Goal: Information Seeking & Learning: Learn about a topic

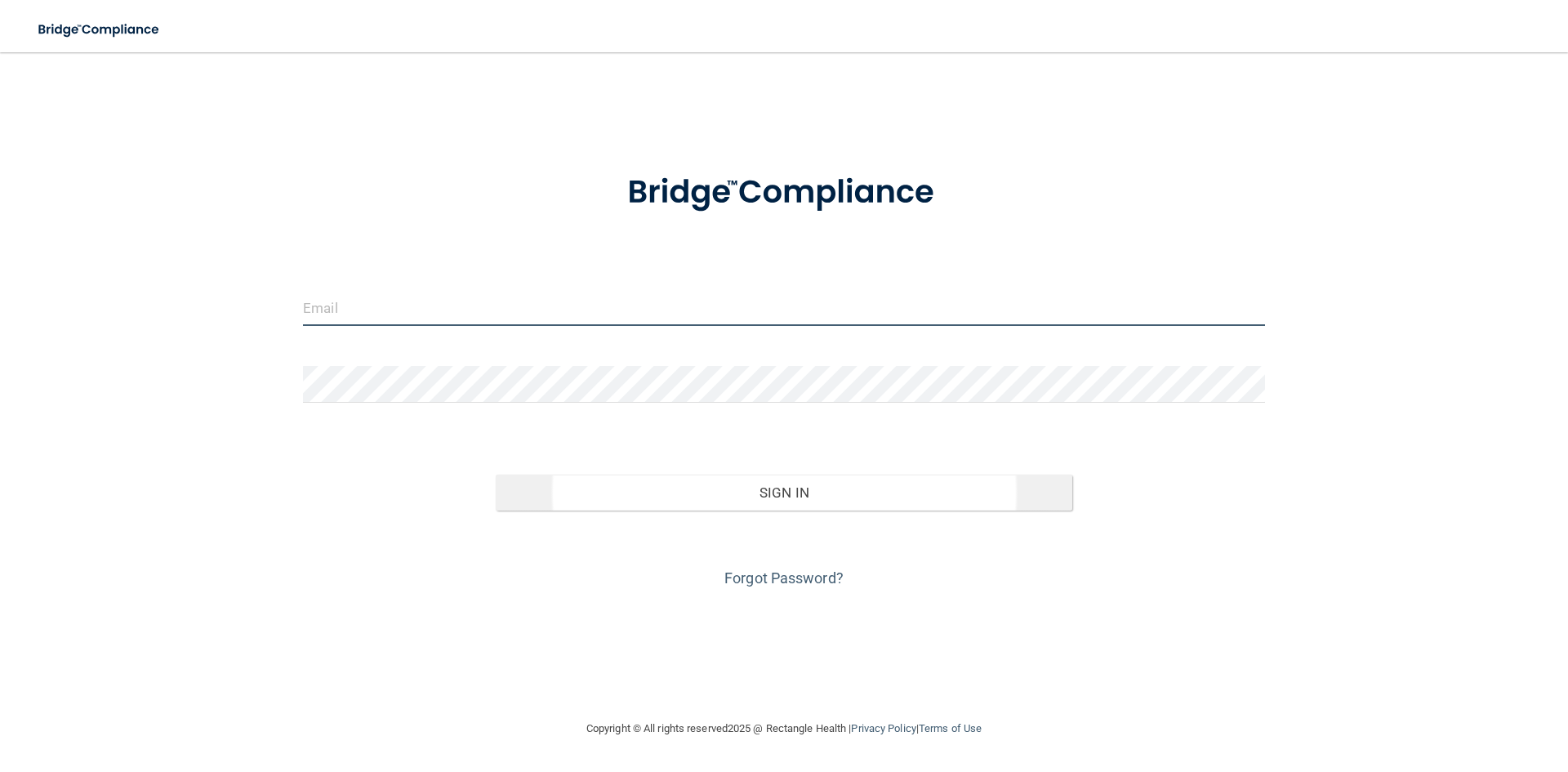
type input "[EMAIL_ADDRESS][DOMAIN_NAME]"
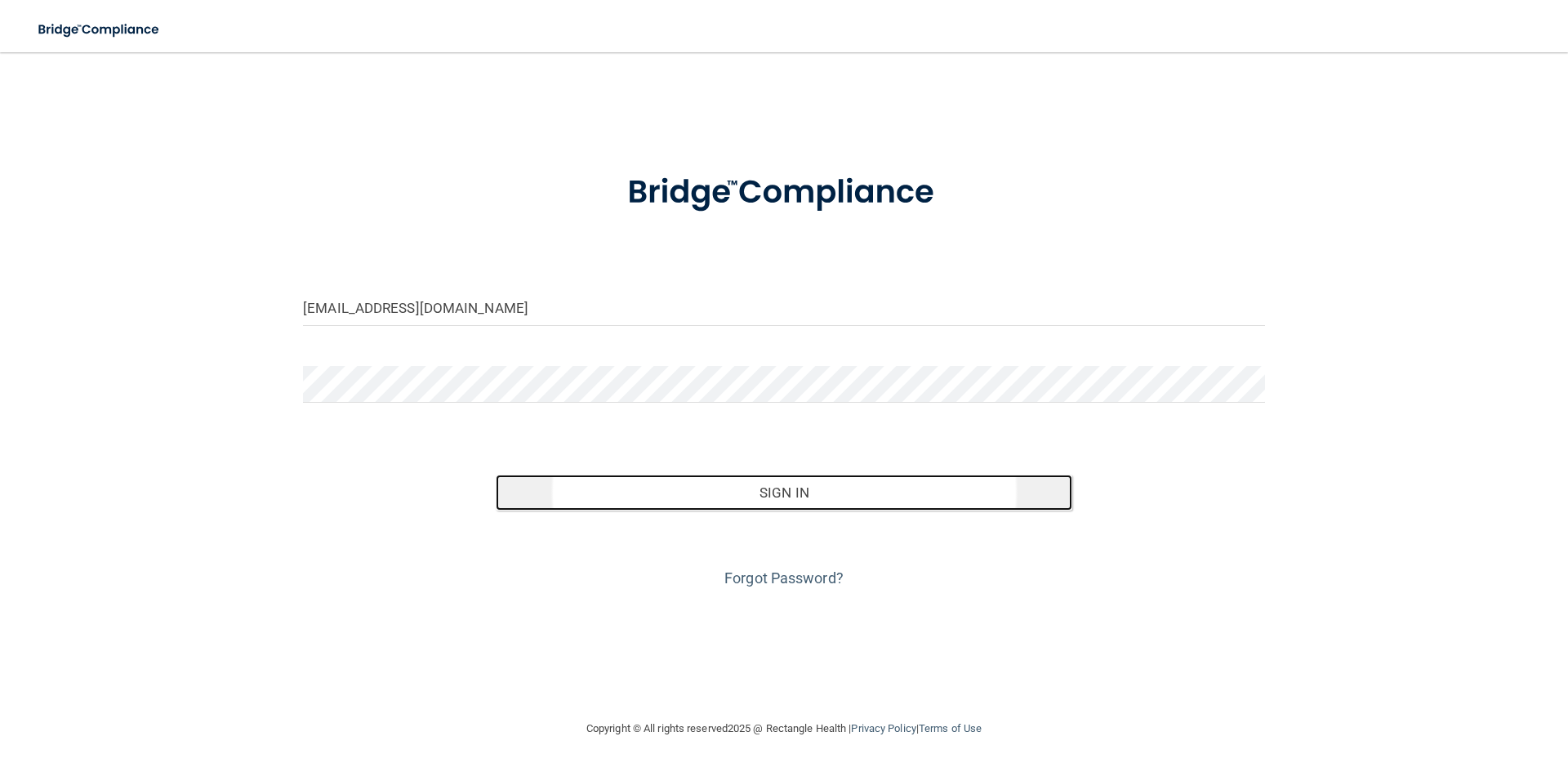
click at [749, 482] on button "Sign In" at bounding box center [784, 492] width 577 height 36
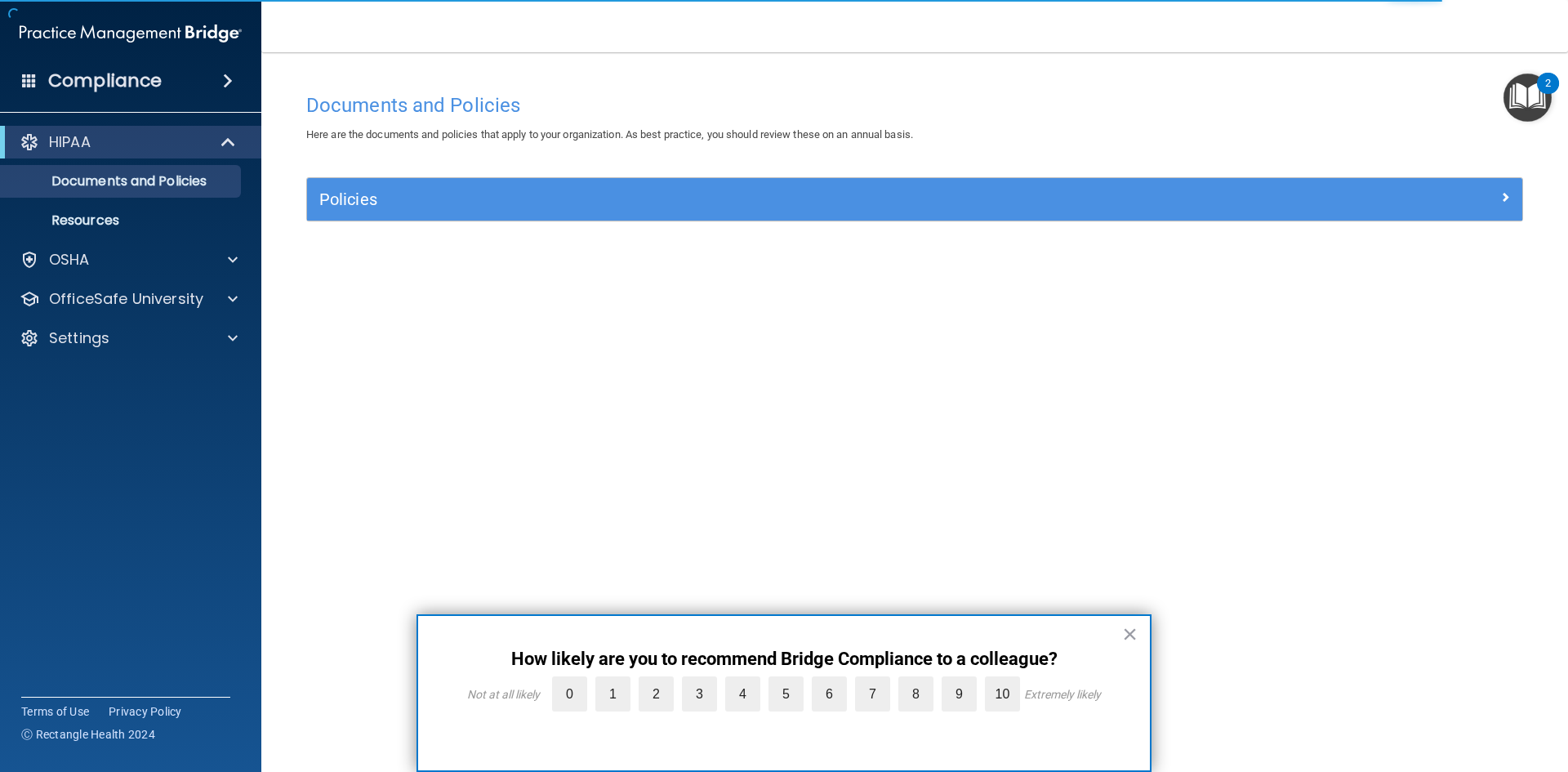
click at [132, 38] on img at bounding box center [130, 34] width 222 height 33
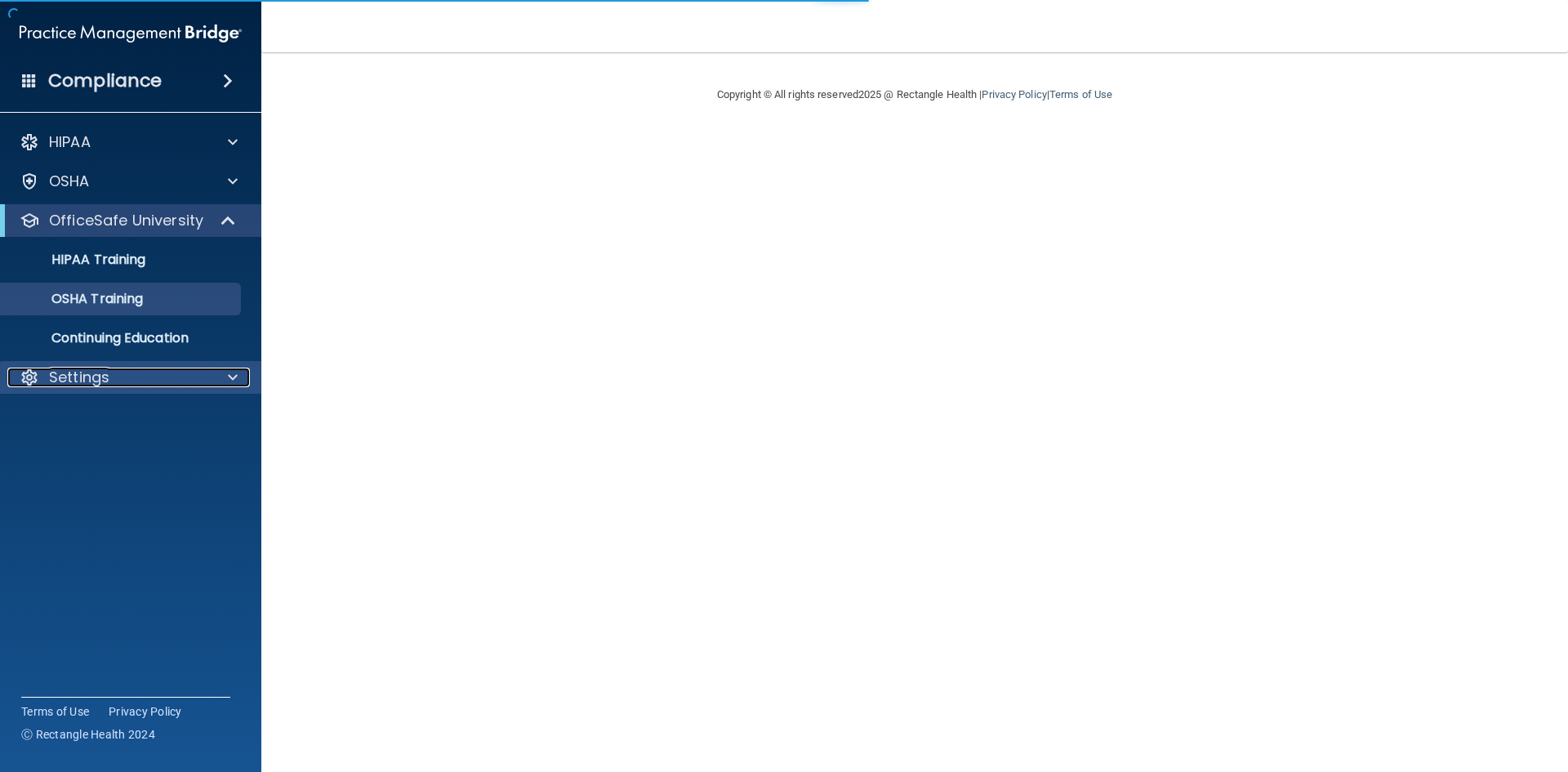
click at [143, 383] on div "Settings" at bounding box center [109, 376] width 203 height 19
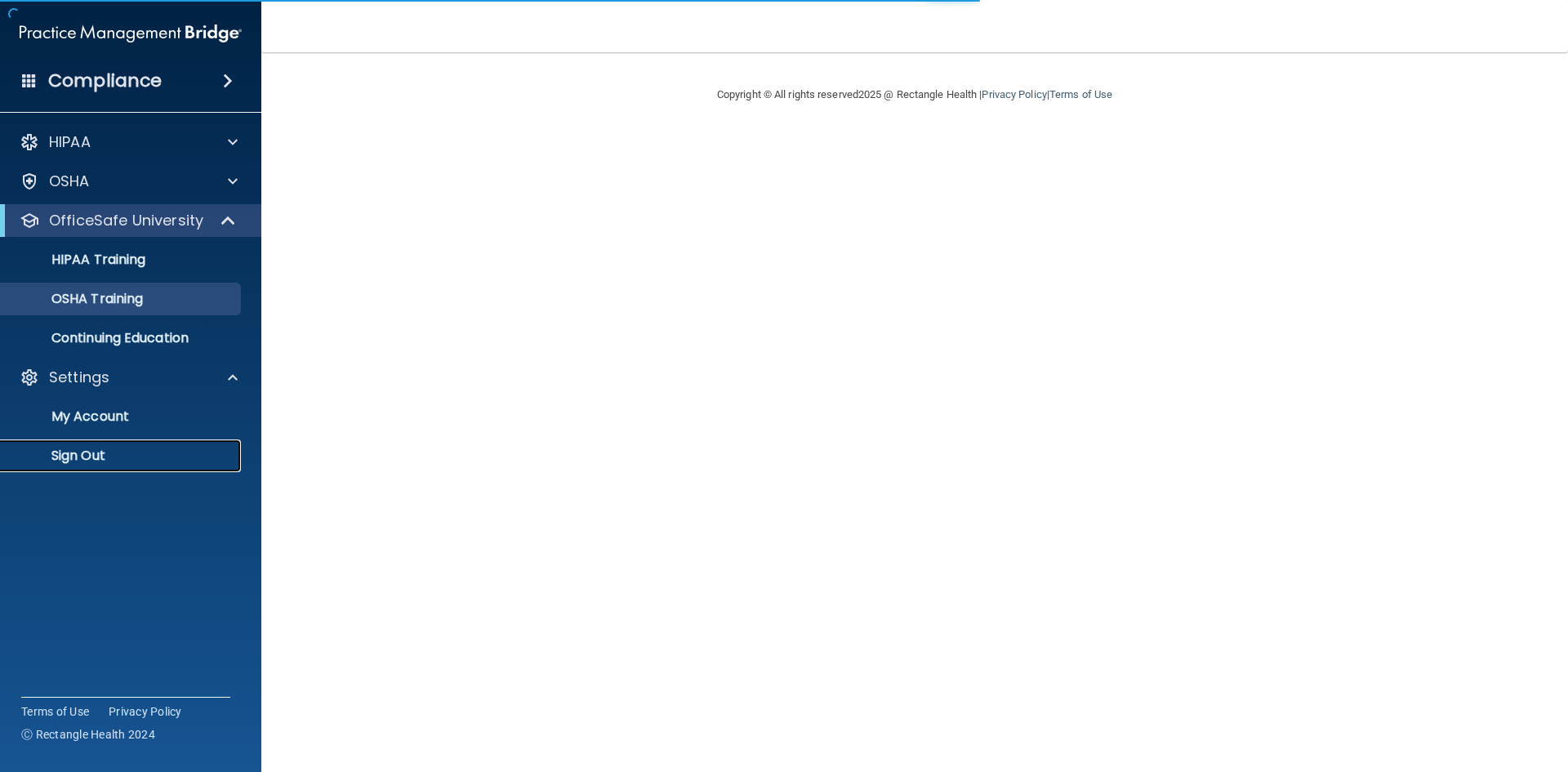
click at [61, 448] on p "Sign Out" at bounding box center [122, 456] width 223 height 16
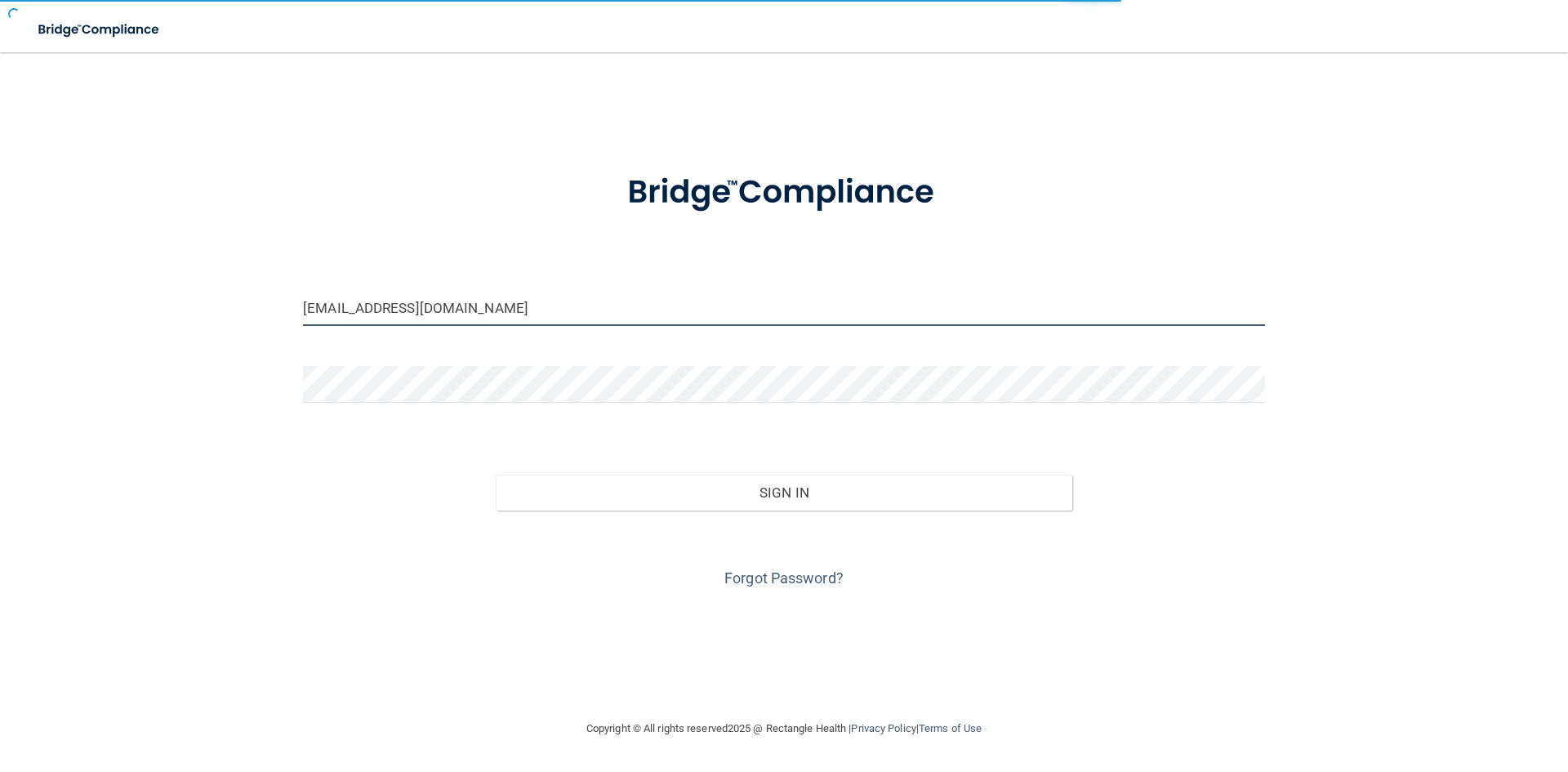
click at [540, 311] on input "[EMAIL_ADDRESS][DOMAIN_NAME]" at bounding box center [784, 307] width 962 height 37
click at [385, 306] on input "[EMAIL_ADDRESS][DOMAIN_NAME]" at bounding box center [784, 307] width 962 height 37
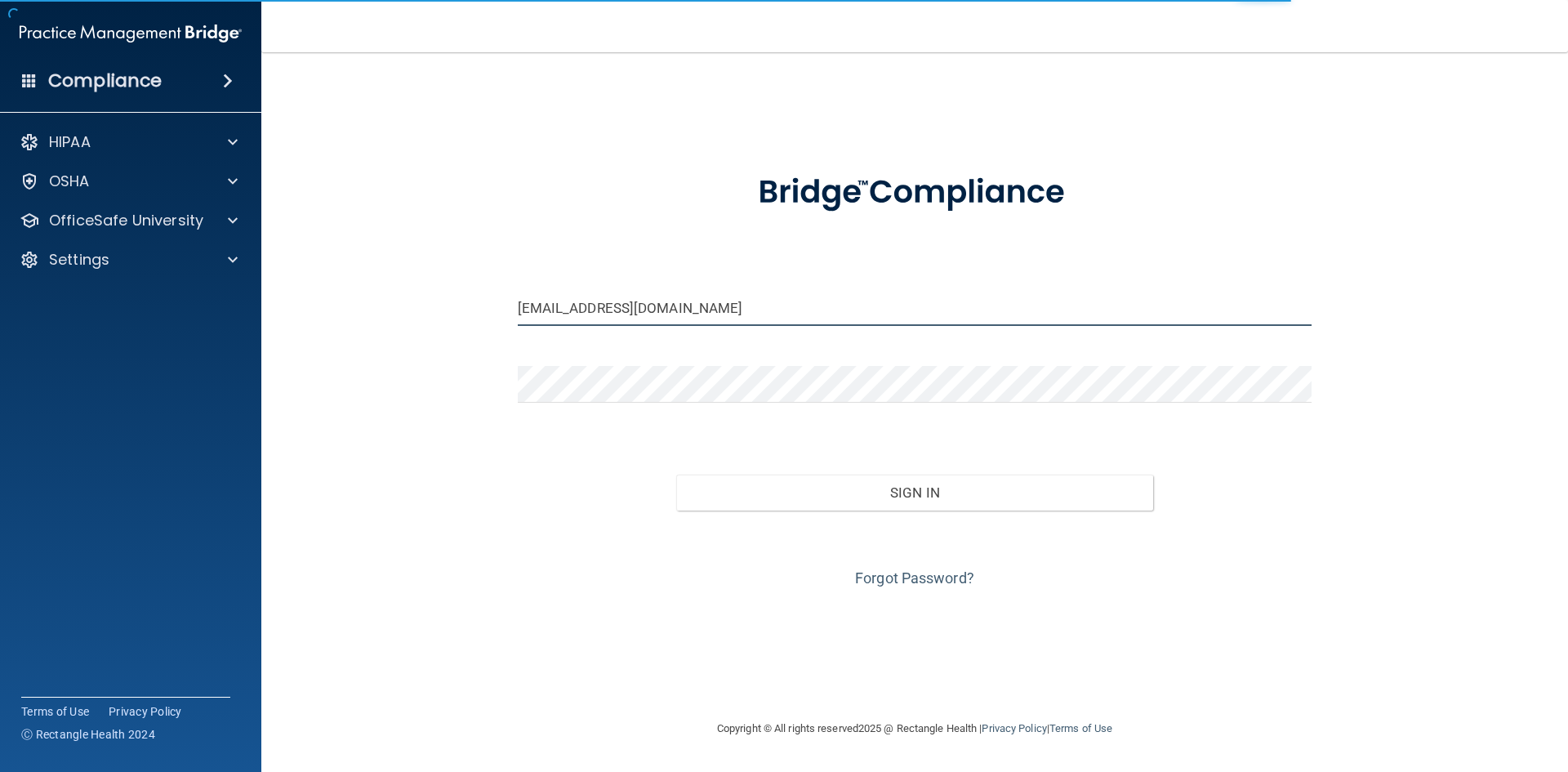
click at [723, 289] on input "[EMAIL_ADDRESS][DOMAIN_NAME]" at bounding box center [915, 307] width 795 height 37
drag, startPoint x: 602, startPoint y: 308, endPoint x: 425, endPoint y: 311, distance: 177.0
click at [423, 311] on div "ldfamilar1880@gmail.com Invalid email/password. You don't have permission to ac…" at bounding box center [914, 386] width 1241 height 634
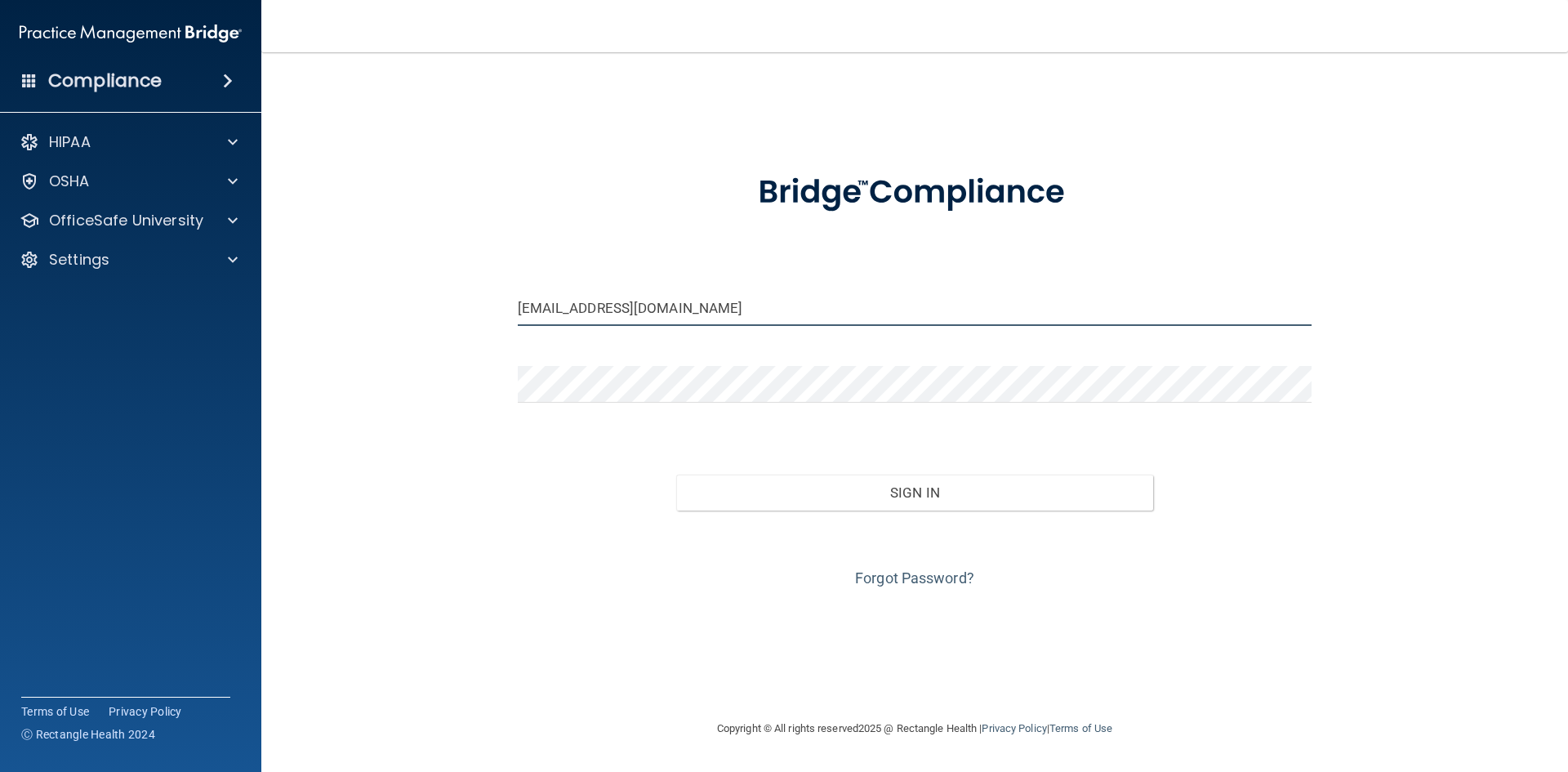
type input "ishields823@gmail.com"
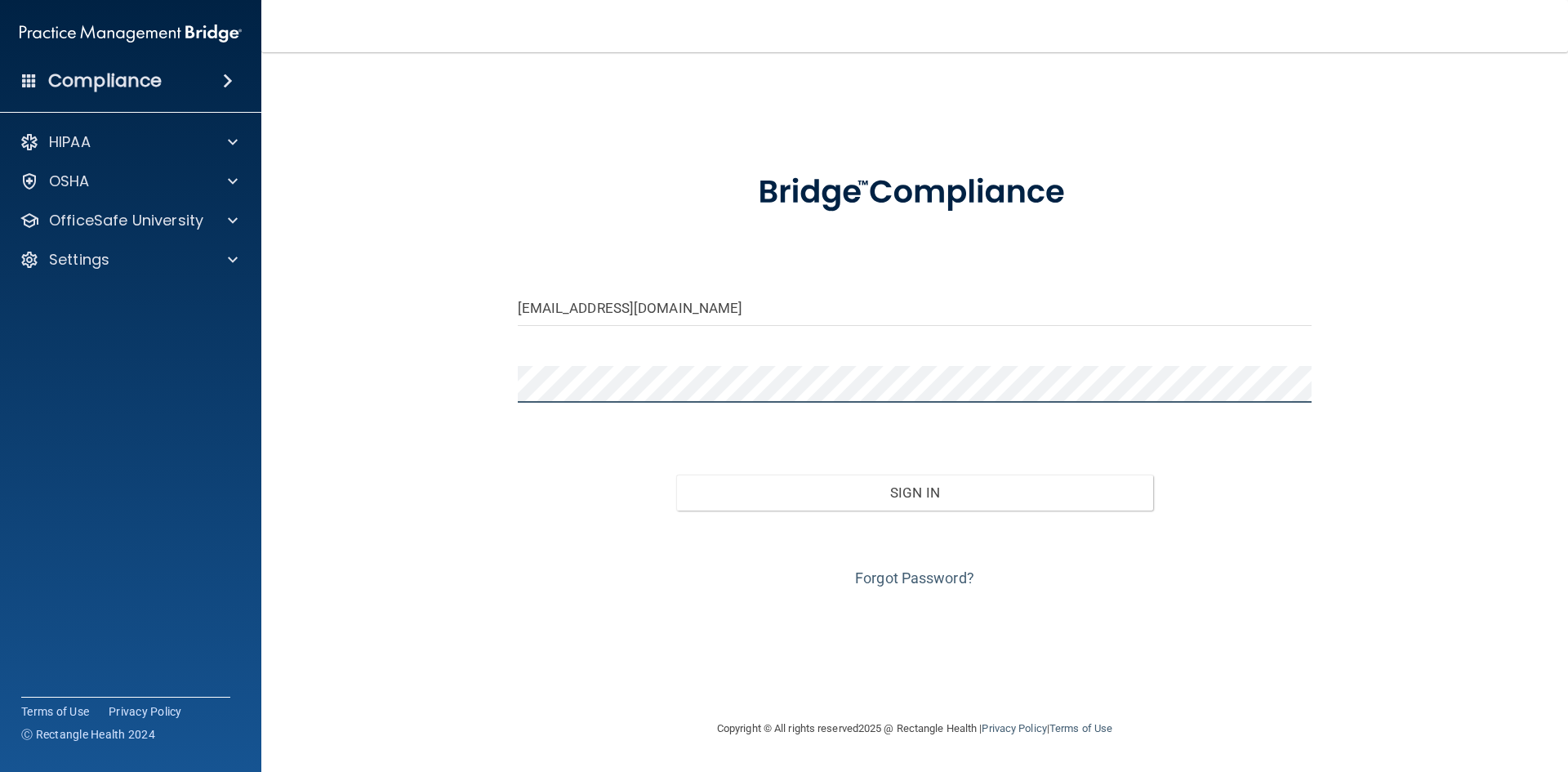
click at [72, 400] on div "Compliance HIPAA Documents and Policies Report an Incident Business Associates …" at bounding box center [784, 386] width 1568 height 772
click at [676, 474] on button "Sign In" at bounding box center [914, 492] width 477 height 36
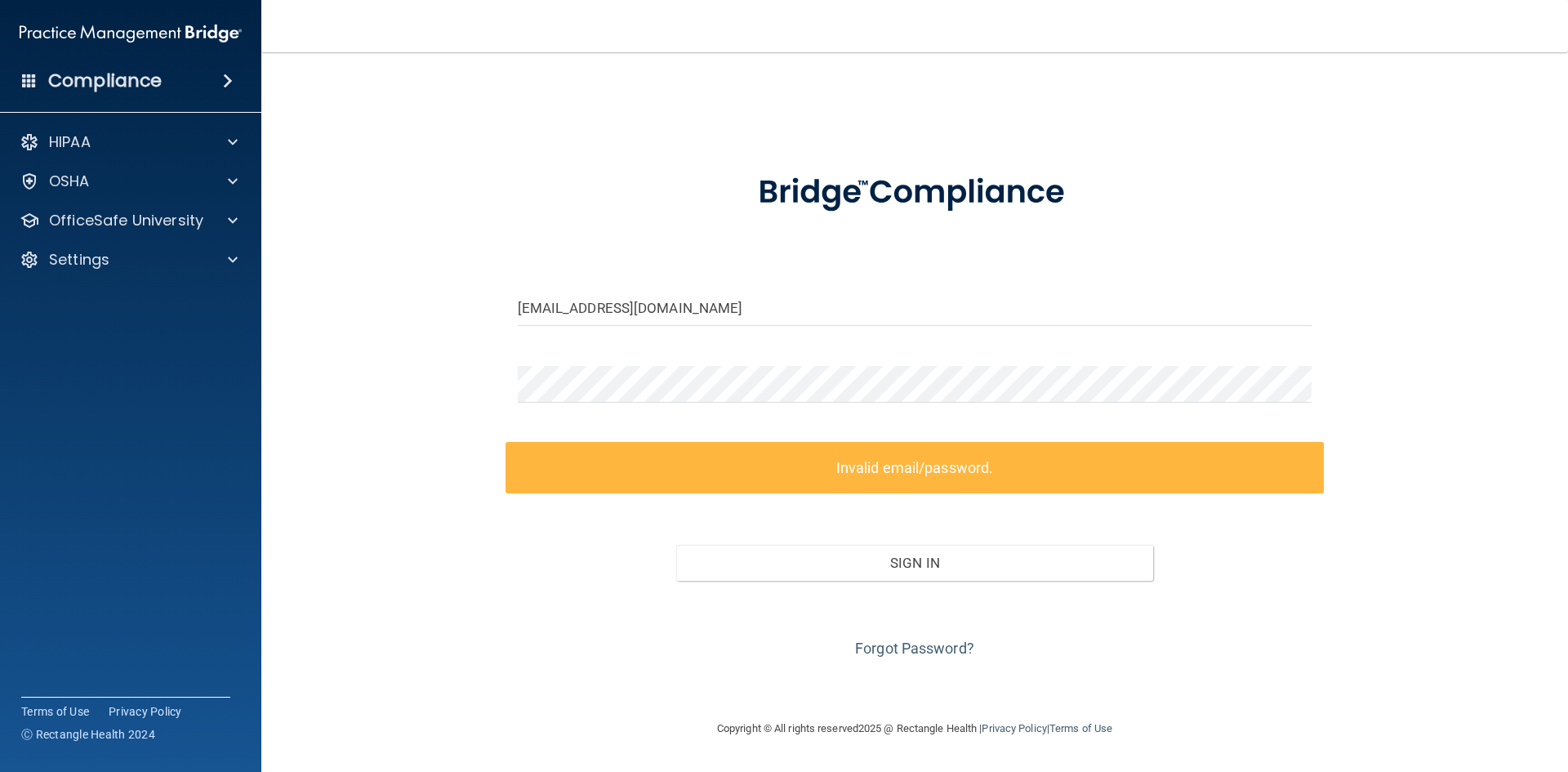
drag, startPoint x: 1417, startPoint y: 382, endPoint x: 1444, endPoint y: 374, distance: 28.2
click at [1429, 380] on div "ishields823@gmail.com Invalid email/password. You don't have permission to acce…" at bounding box center [914, 386] width 1241 height 634
click at [212, 403] on div "Compliance HIPAA Documents and Policies Report an Incident Business Associates …" at bounding box center [784, 386] width 1568 height 772
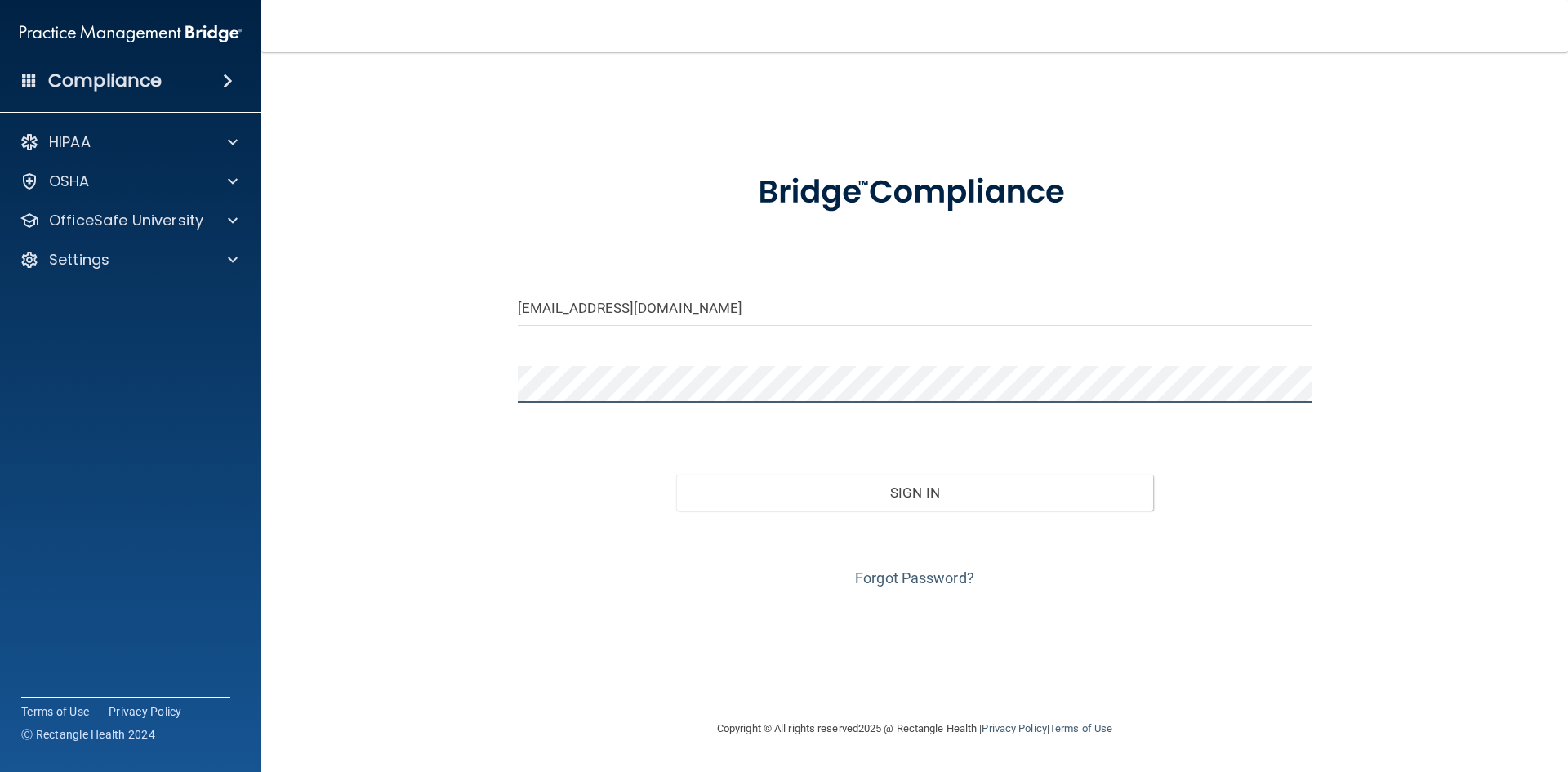
click at [676, 474] on button "Sign In" at bounding box center [914, 492] width 477 height 36
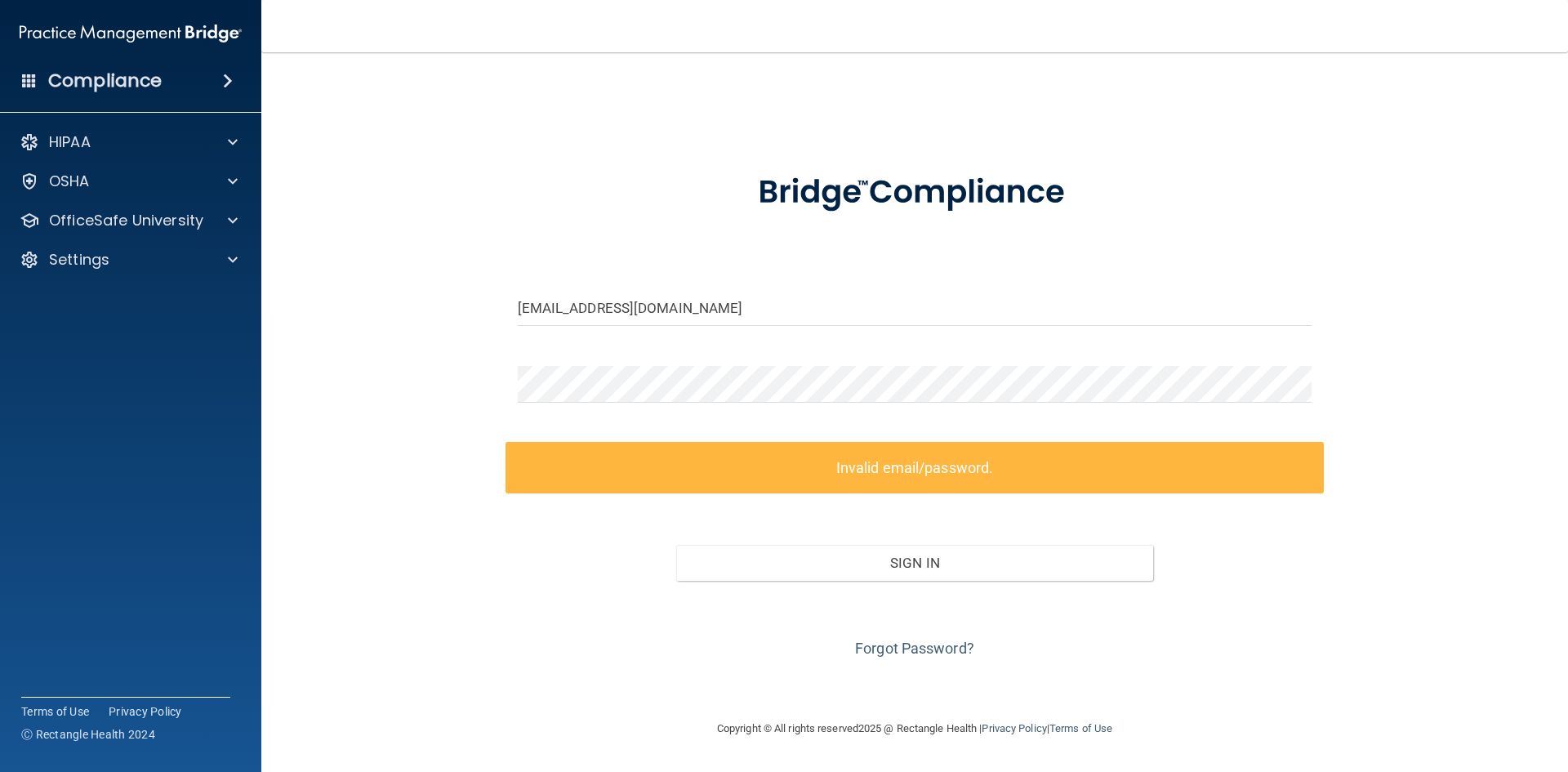
drag, startPoint x: 1240, startPoint y: 545, endPoint x: 1239, endPoint y: 572, distance: 27.0
click at [1240, 546] on div "Sign In" at bounding box center [914, 546] width 819 height 69
click at [0, 356] on div "Compliance HIPAA Documents and Policies Report an Incident Business Associates …" at bounding box center [784, 386] width 1568 height 772
click at [954, 640] on link "Forgot Password?" at bounding box center [914, 648] width 120 height 17
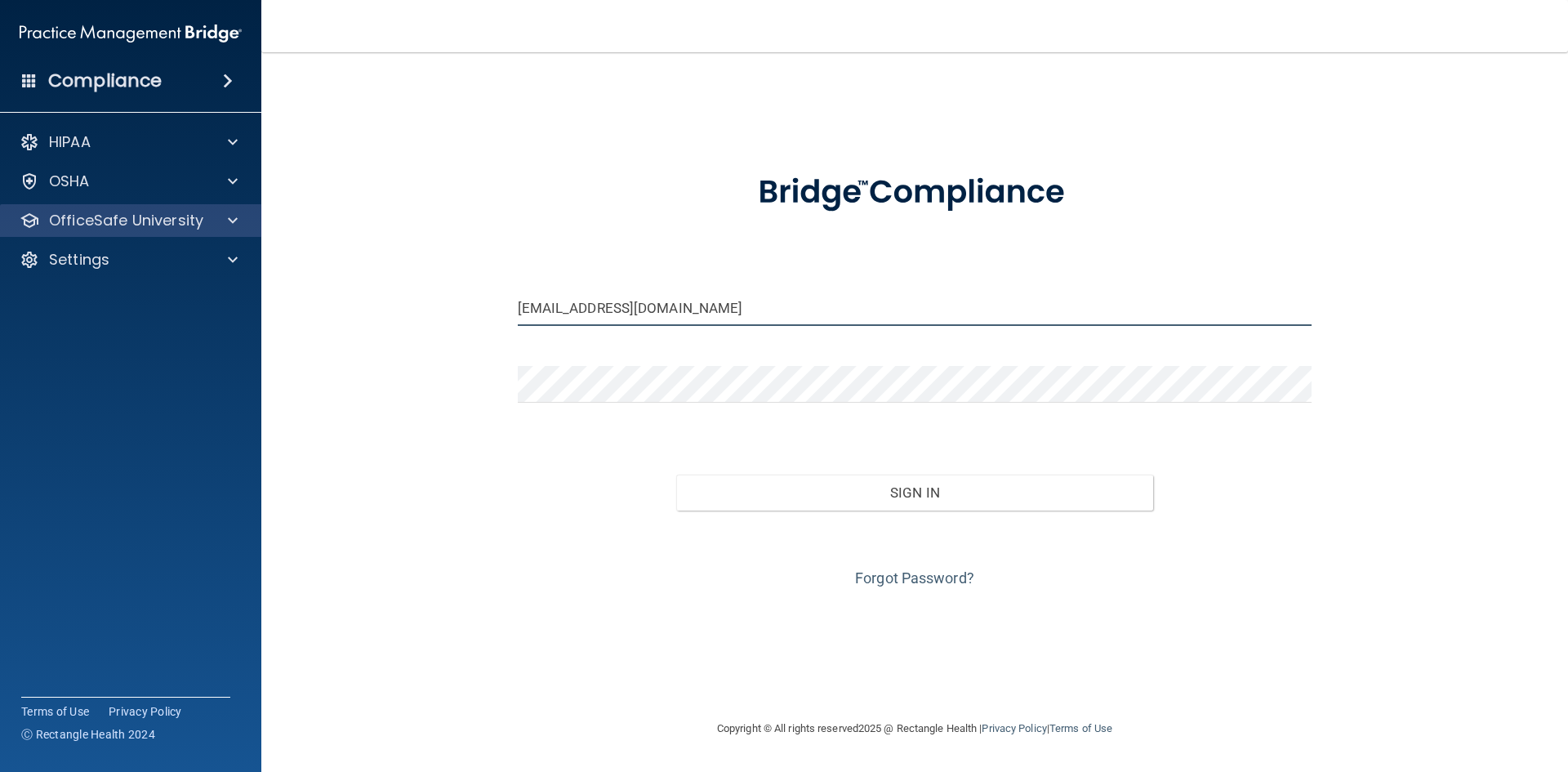
drag, startPoint x: 737, startPoint y: 301, endPoint x: 66, endPoint y: 221, distance: 675.8
click at [66, 229] on div "Compliance HIPAA Documents and Policies Report an Incident Business Associates …" at bounding box center [784, 386] width 1568 height 772
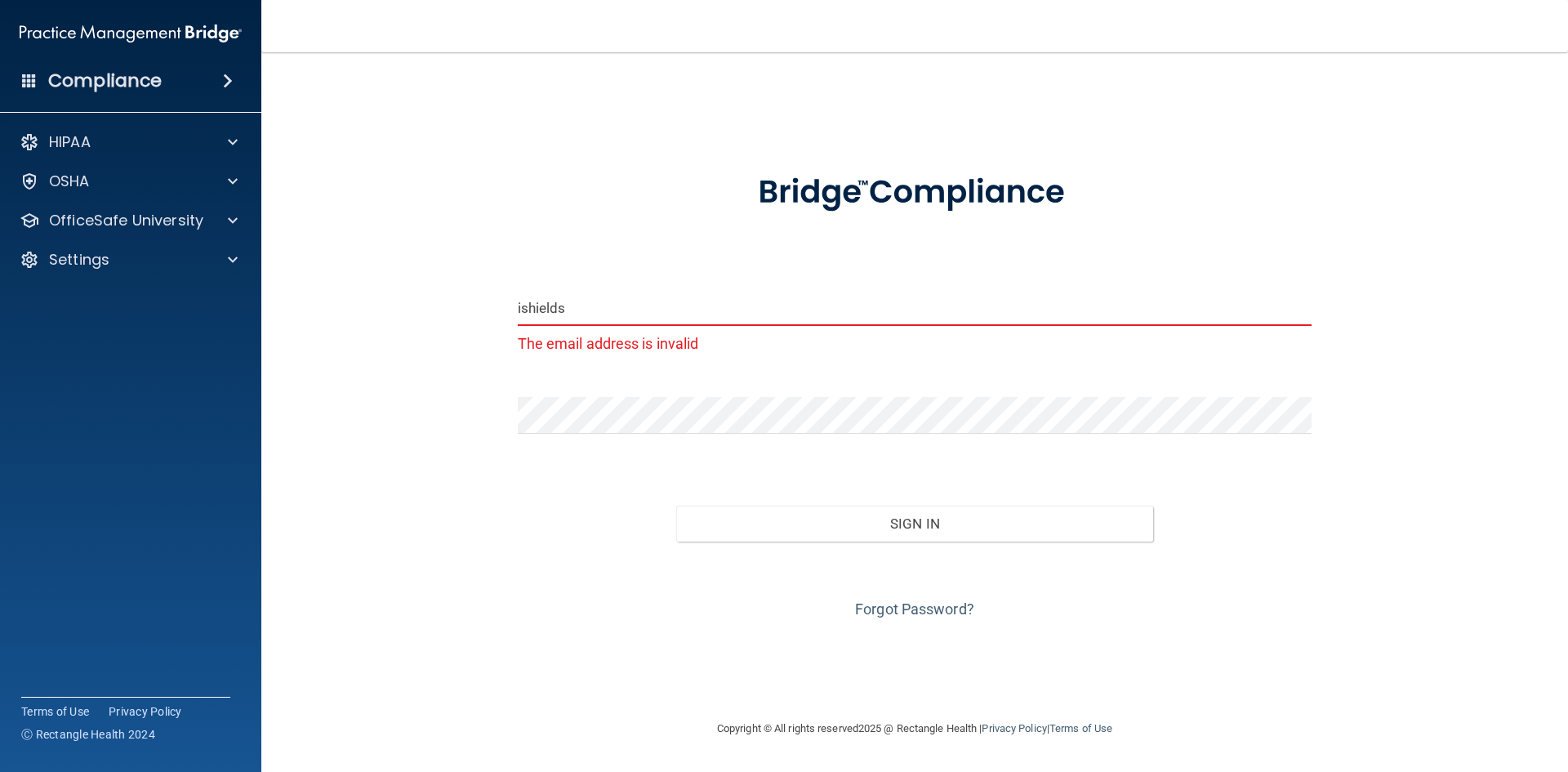
type input "ishields823@gmail.com"
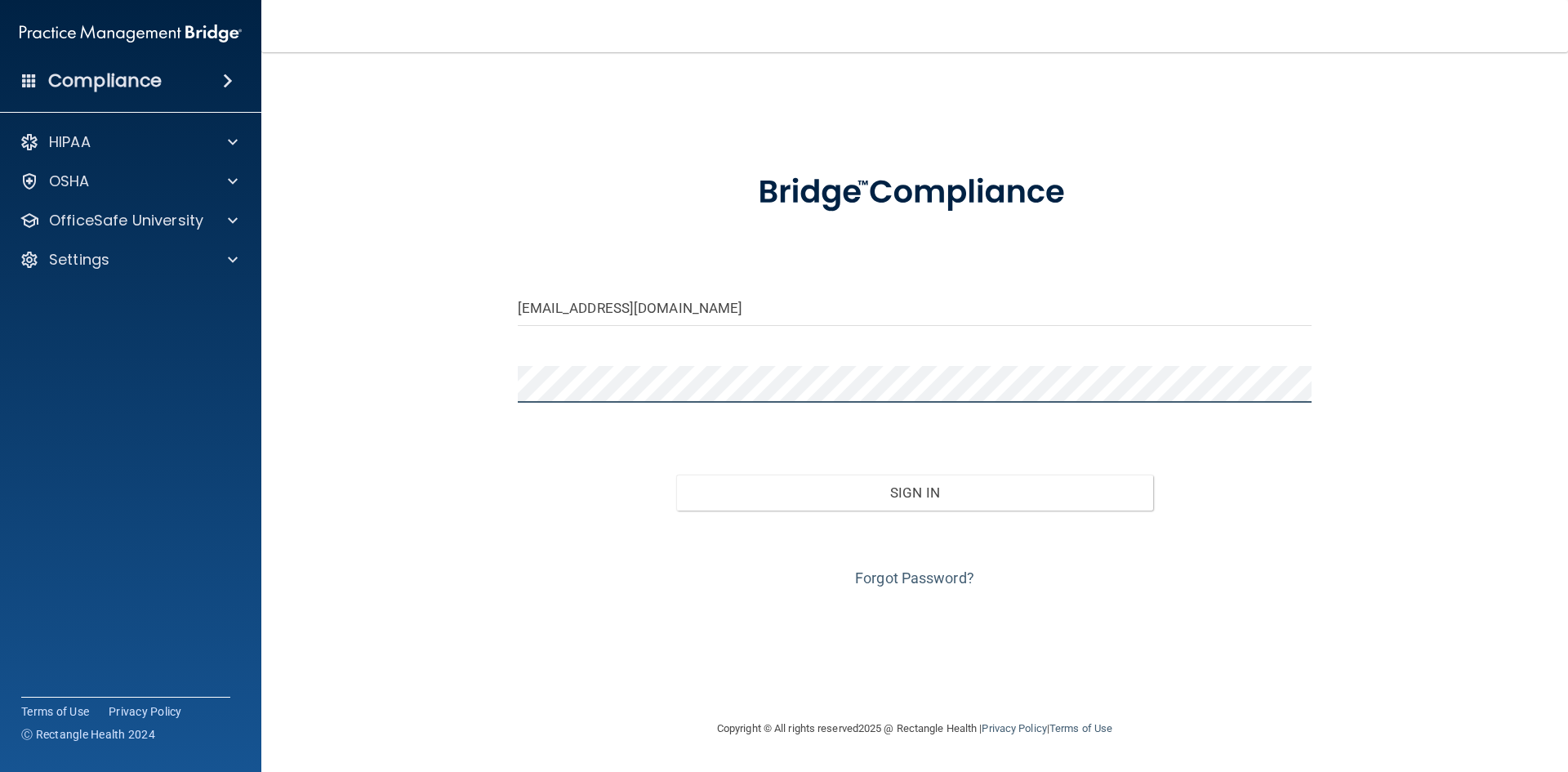
click at [140, 397] on div "Compliance HIPAA Documents and Policies Report an Incident Business Associates …" at bounding box center [784, 386] width 1568 height 772
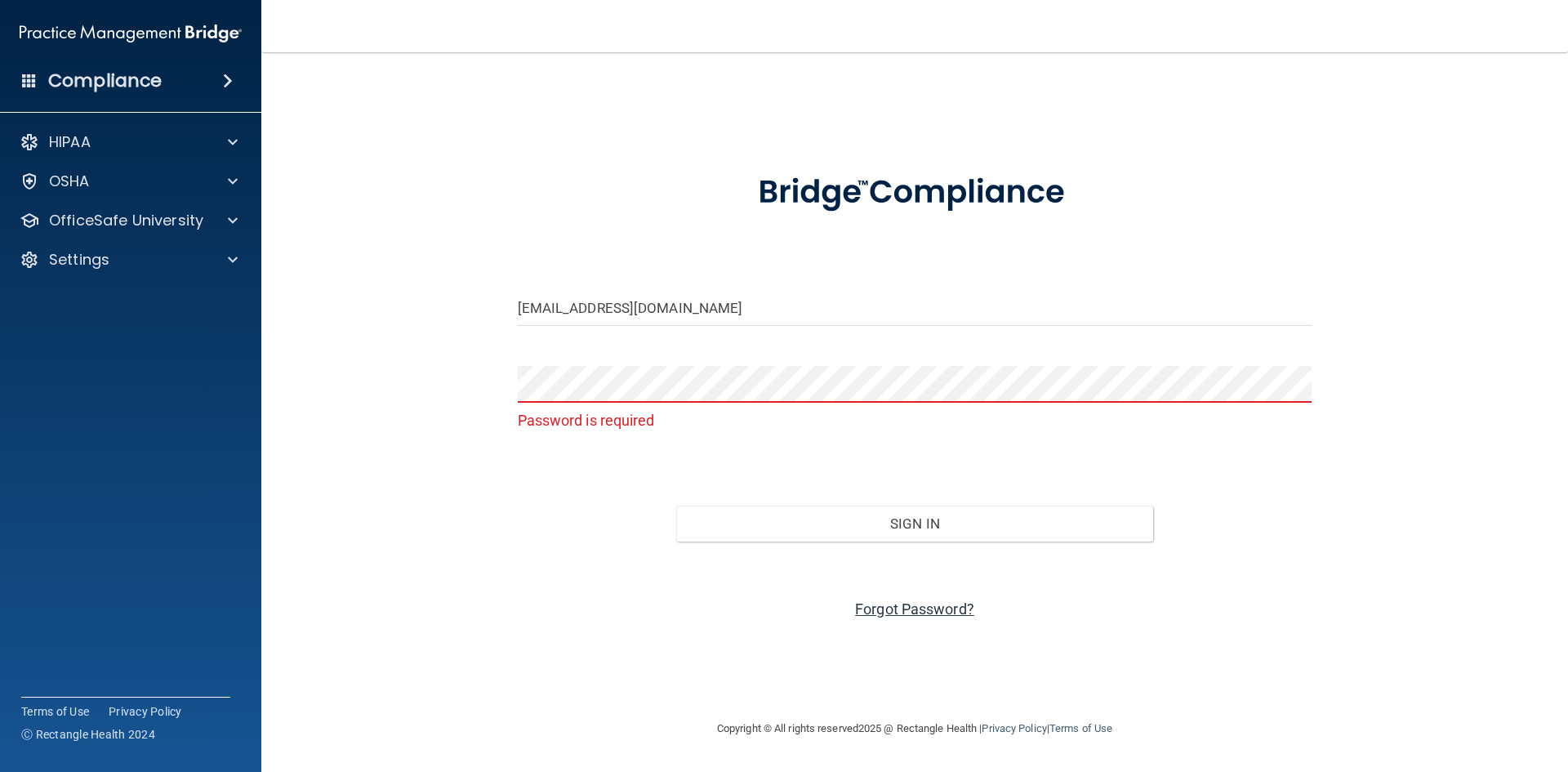
click at [928, 613] on link "Forgot Password?" at bounding box center [914, 608] width 120 height 17
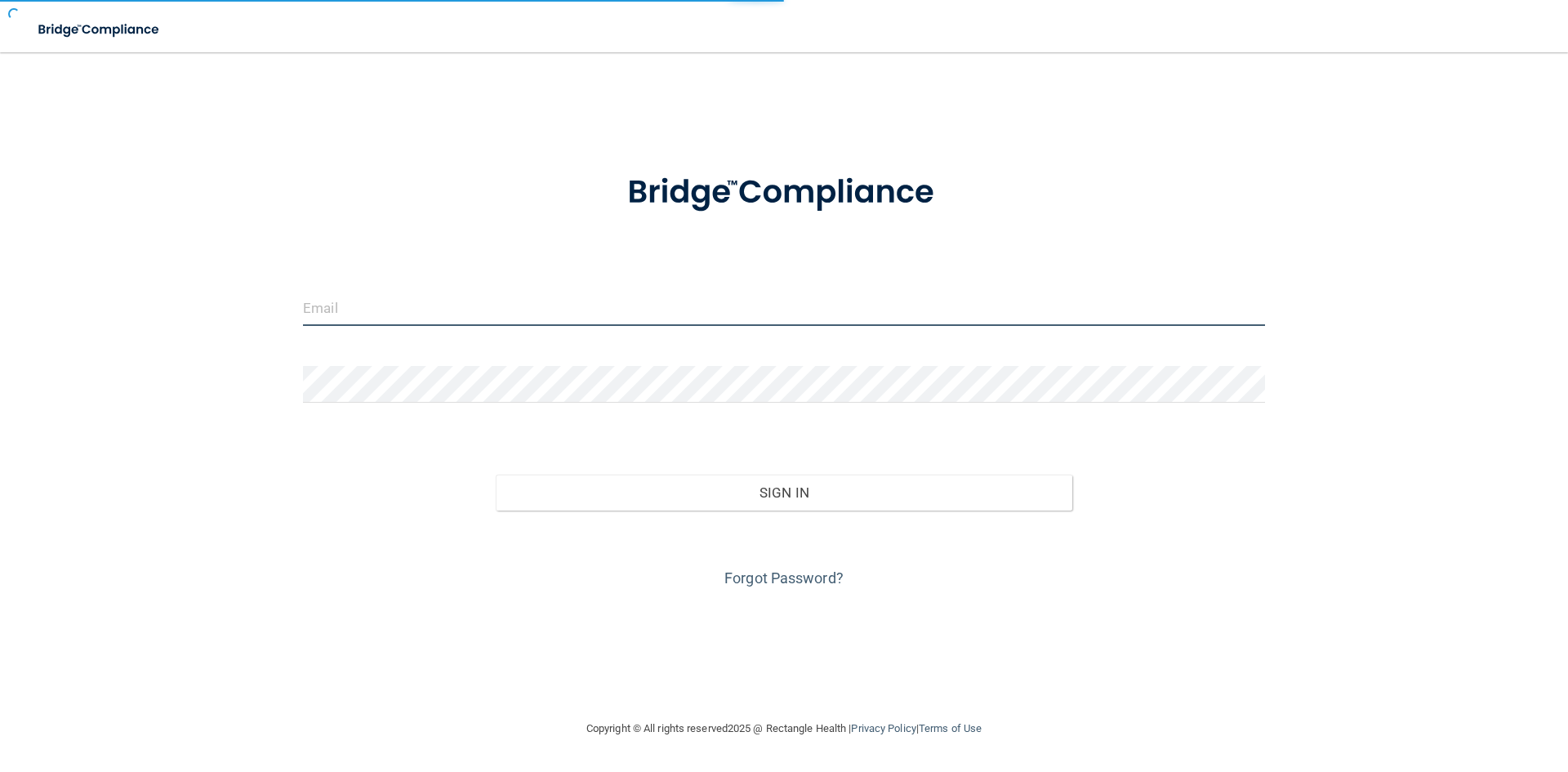
type input "[EMAIL_ADDRESS][DOMAIN_NAME]"
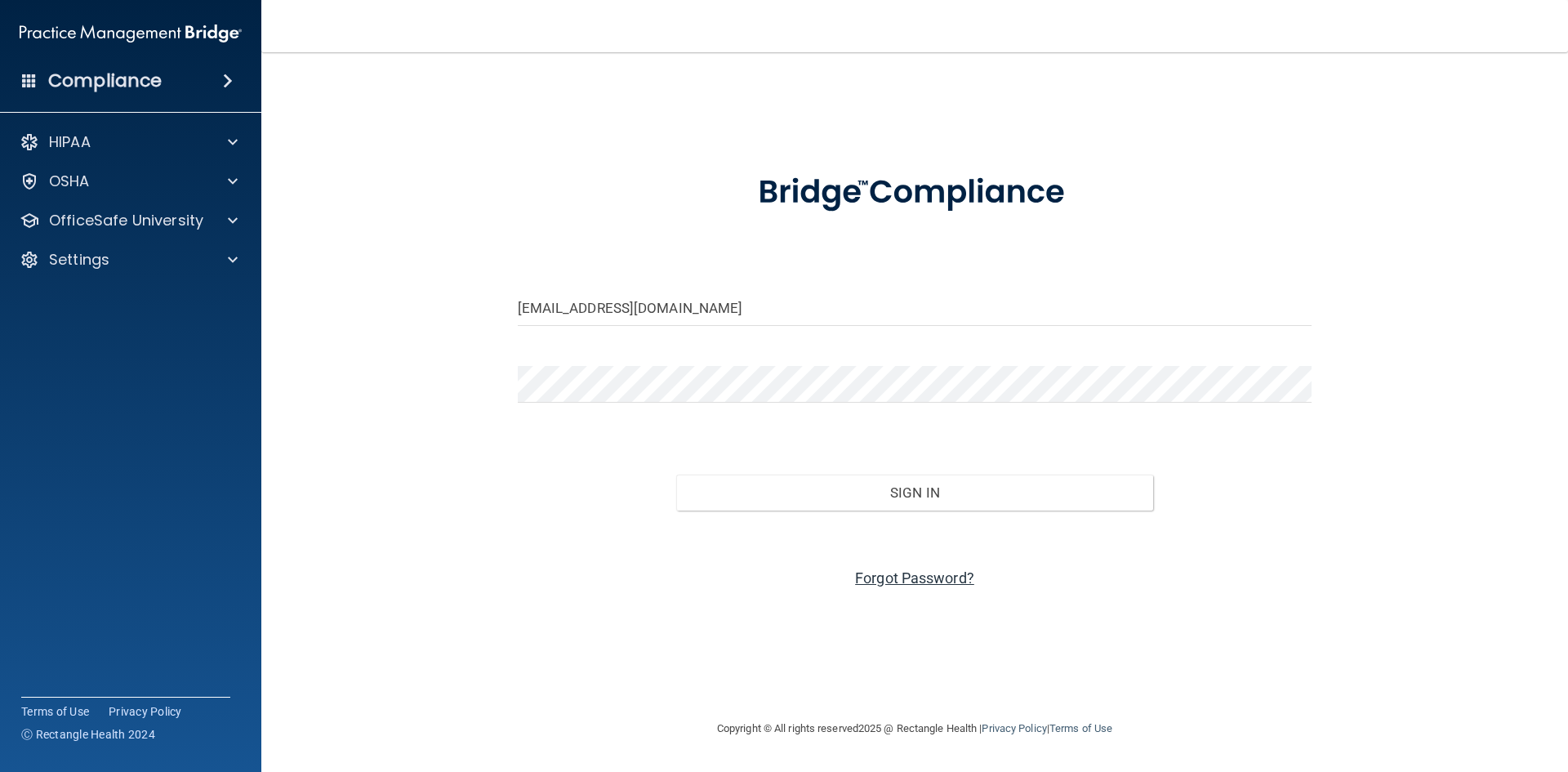
click at [934, 580] on link "Forgot Password?" at bounding box center [914, 577] width 120 height 17
click at [234, 247] on div "Settings" at bounding box center [131, 259] width 262 height 33
click at [743, 311] on input "[EMAIL_ADDRESS][DOMAIN_NAME]" at bounding box center [915, 307] width 795 height 37
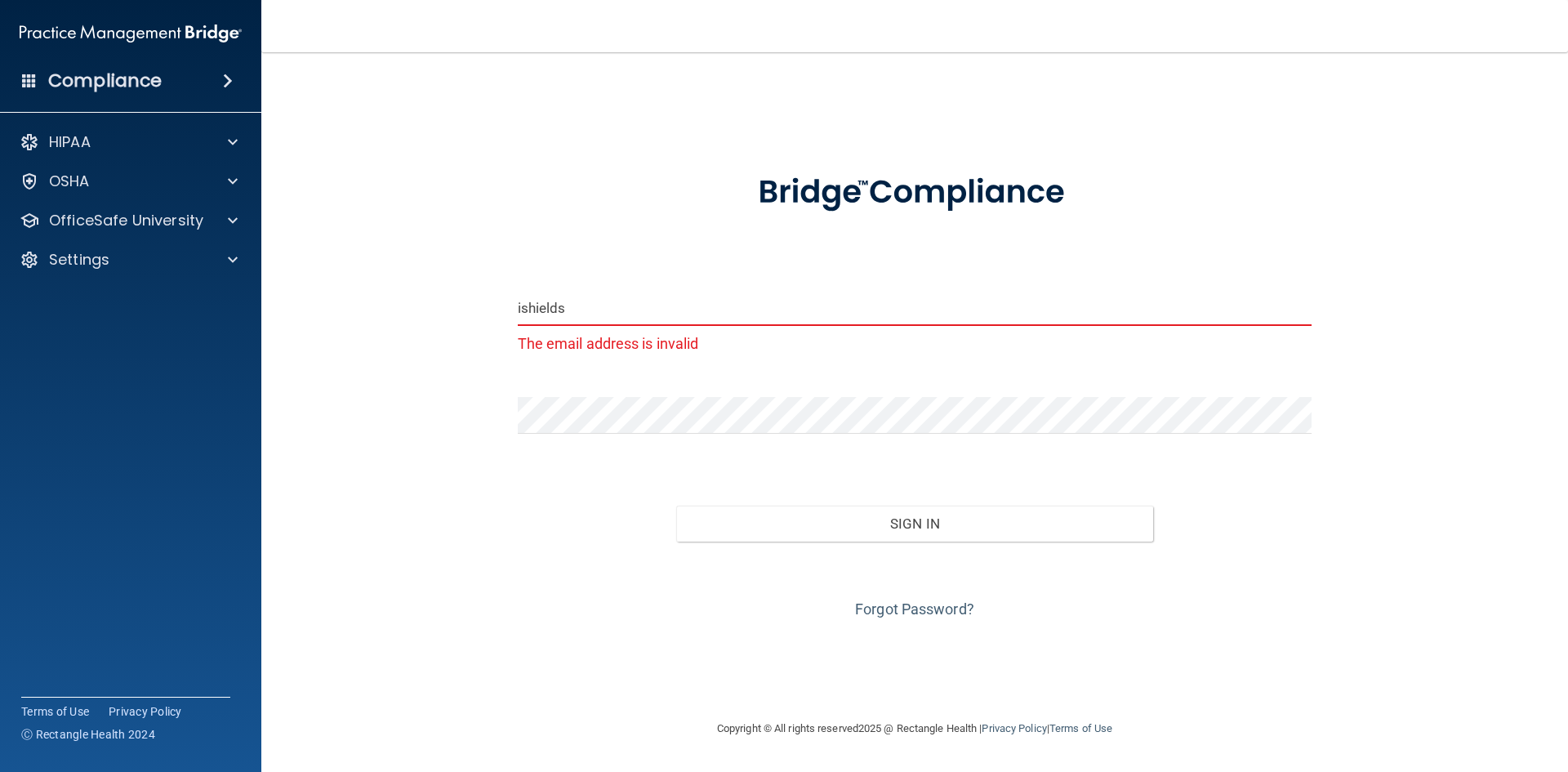
type input "ishields823@gmail.com"
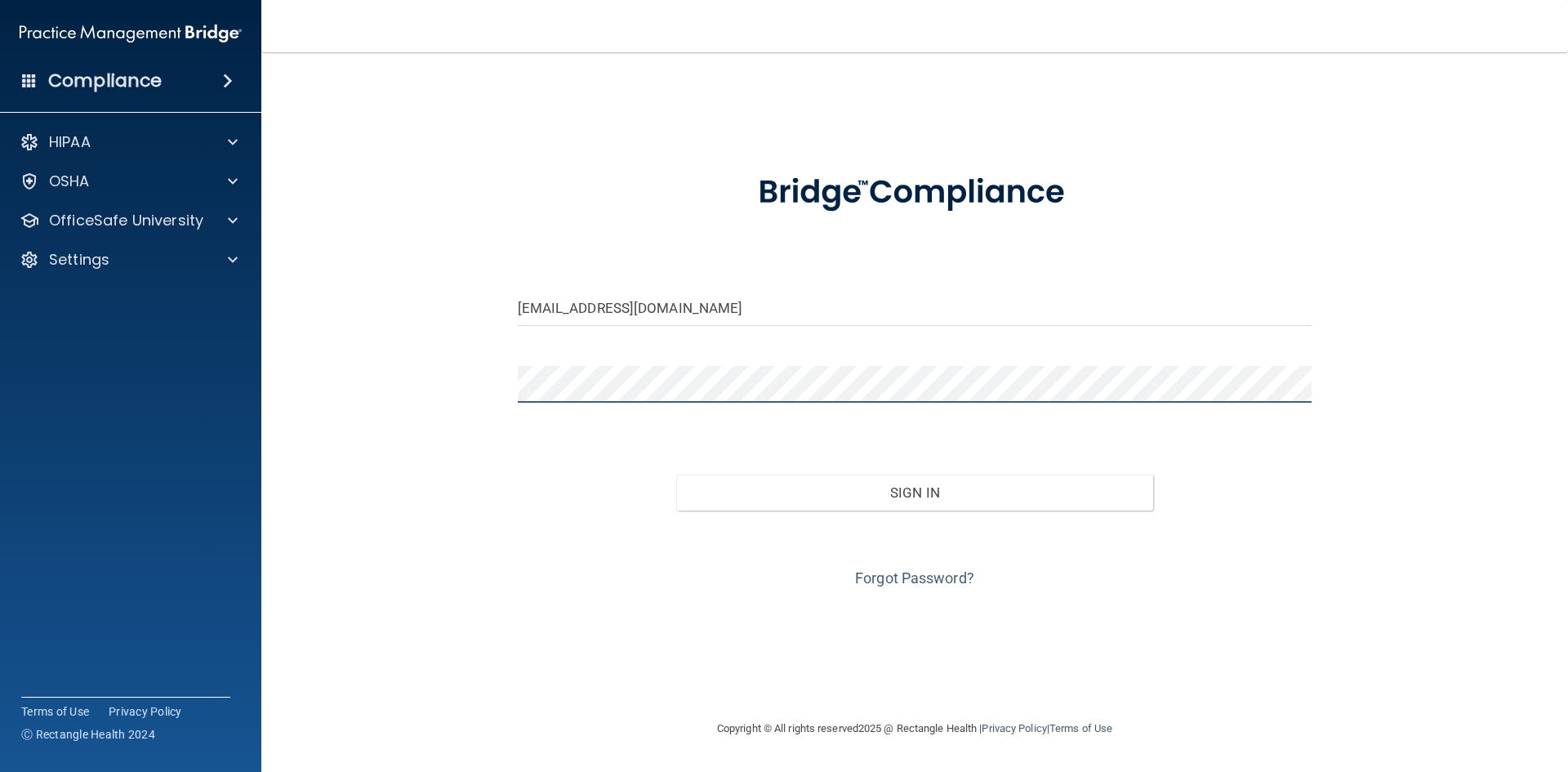
click at [0, 455] on div "Compliance HIPAA Documents and Policies Report an Incident Business Associates …" at bounding box center [784, 386] width 1568 height 772
click at [676, 474] on button "Sign In" at bounding box center [914, 492] width 477 height 36
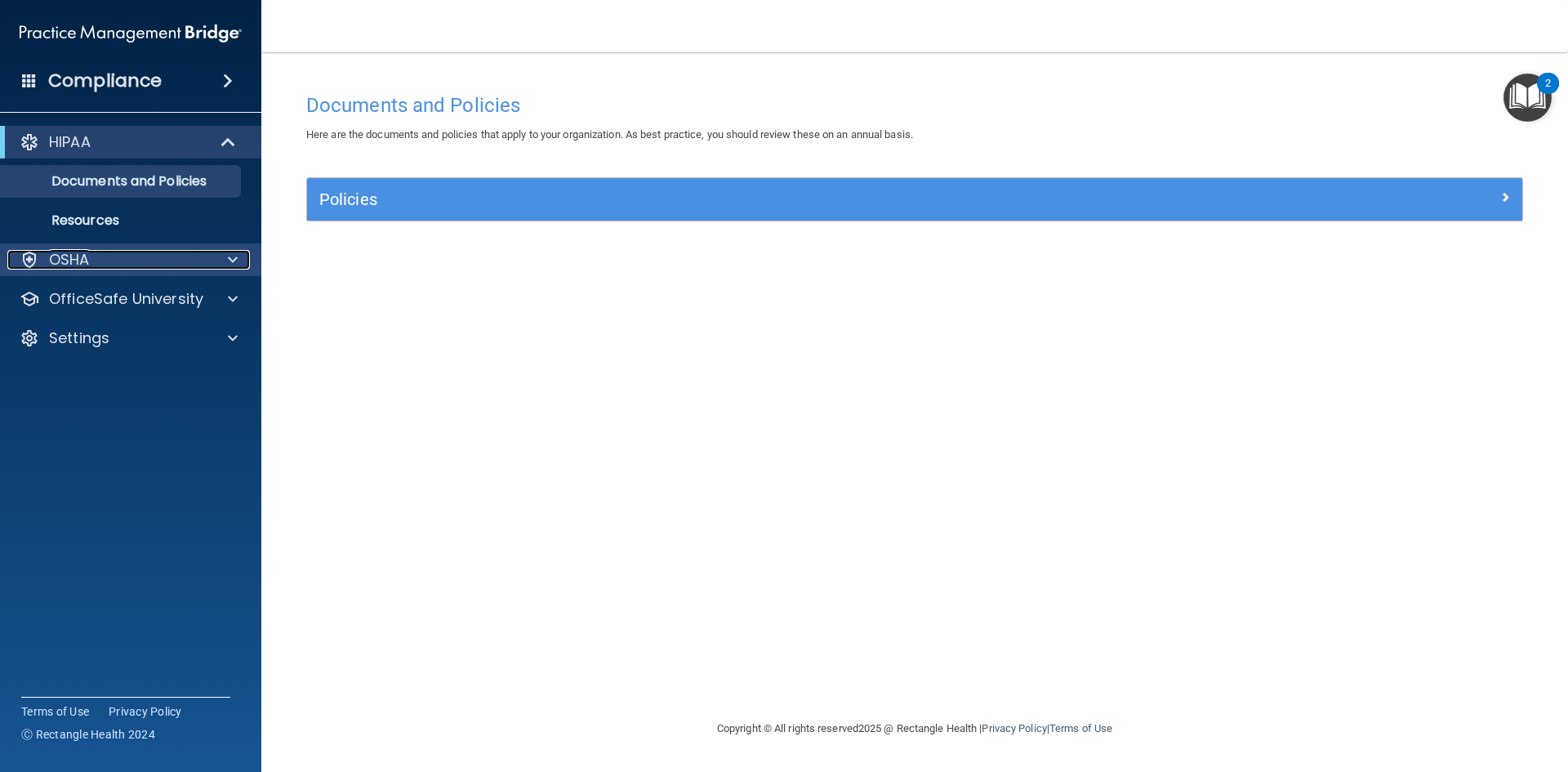
click at [246, 259] on div at bounding box center [230, 259] width 41 height 19
click at [553, 215] on div "Policies" at bounding box center [914, 199] width 1215 height 42
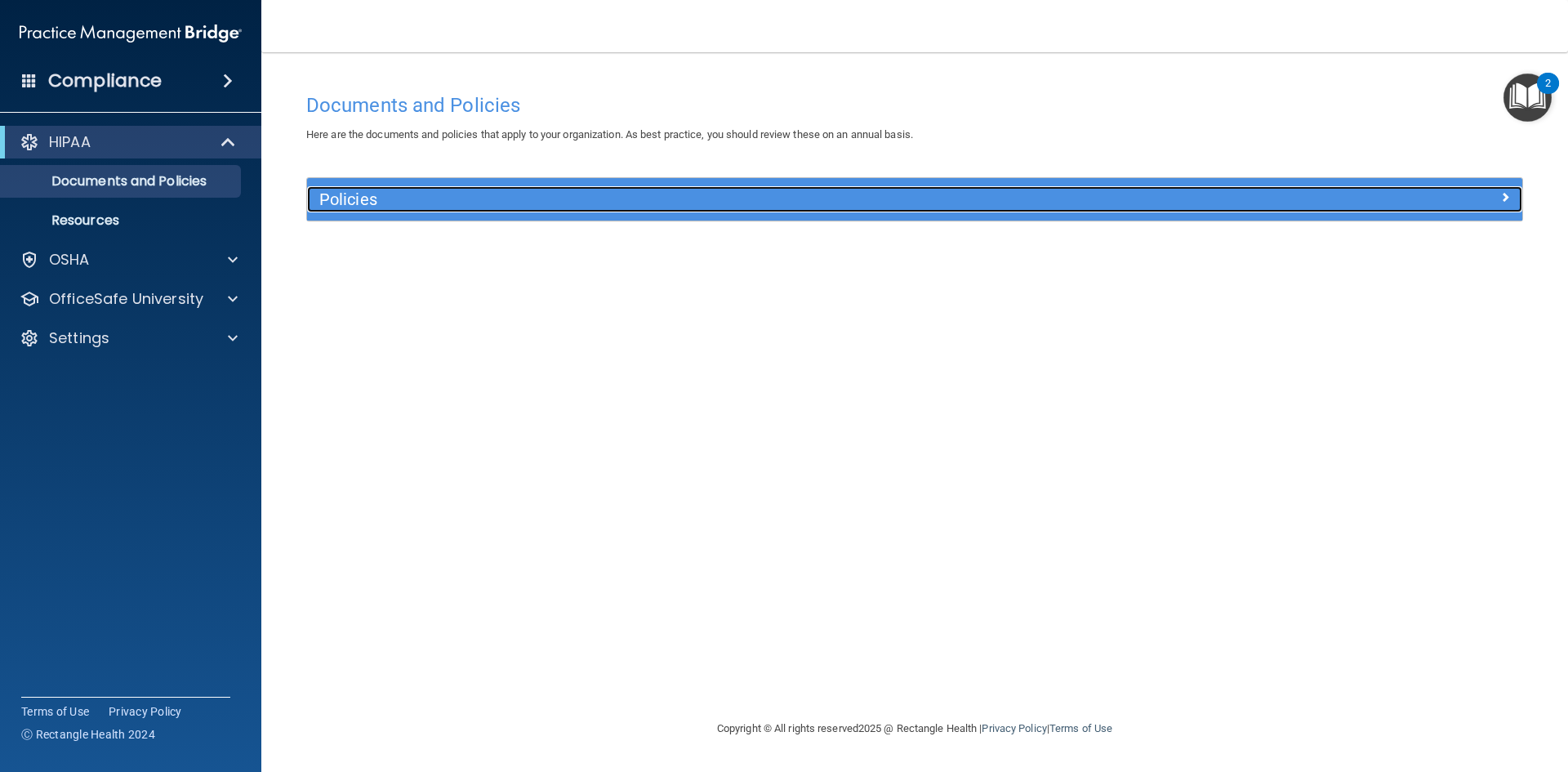
click at [475, 205] on h5 "Policies" at bounding box center [763, 199] width 887 height 18
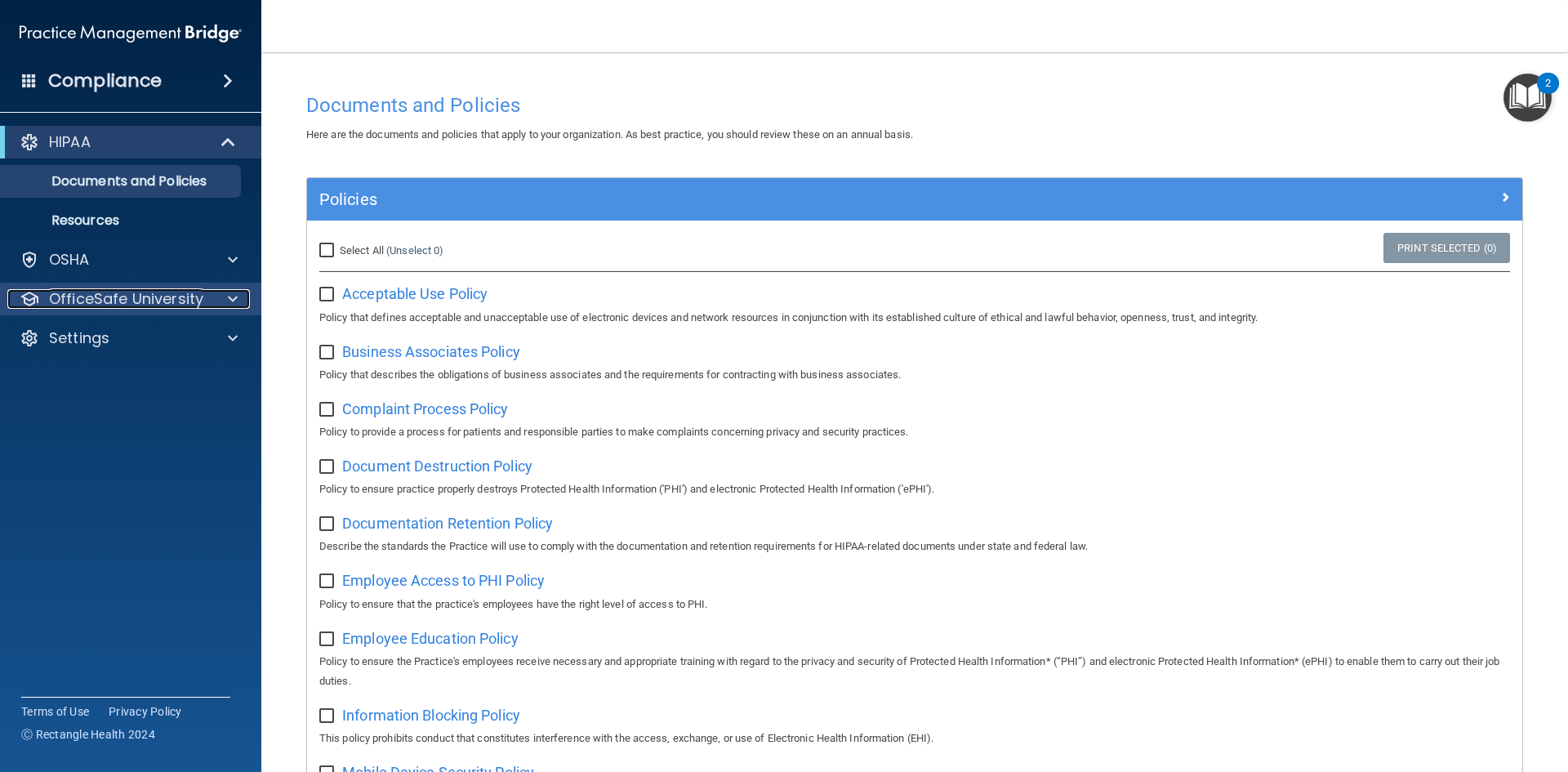
click at [72, 293] on p "OfficeSafe University" at bounding box center [126, 298] width 154 height 19
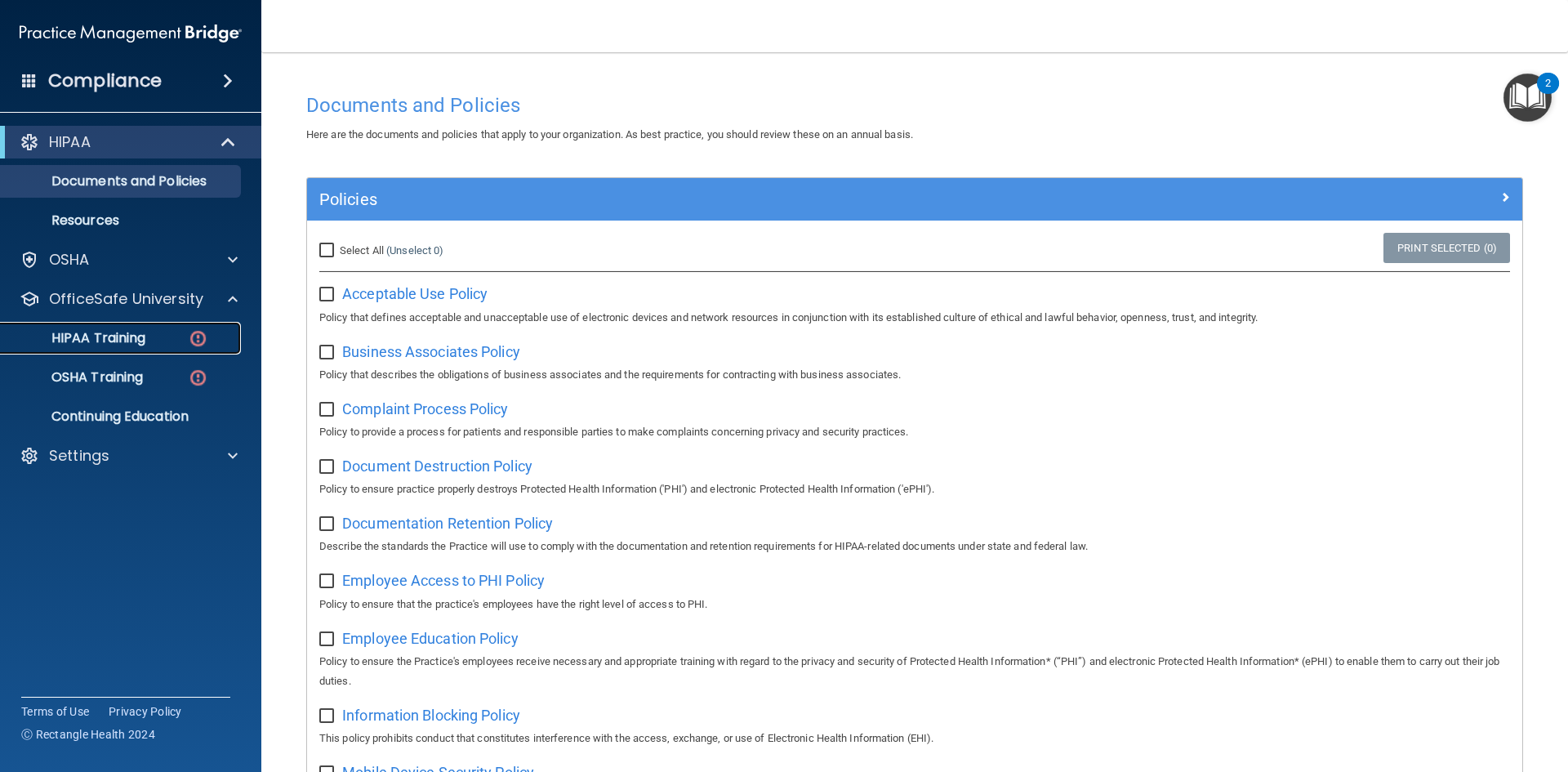
click at [124, 334] on p "HIPAA Training" at bounding box center [79, 338] width 135 height 16
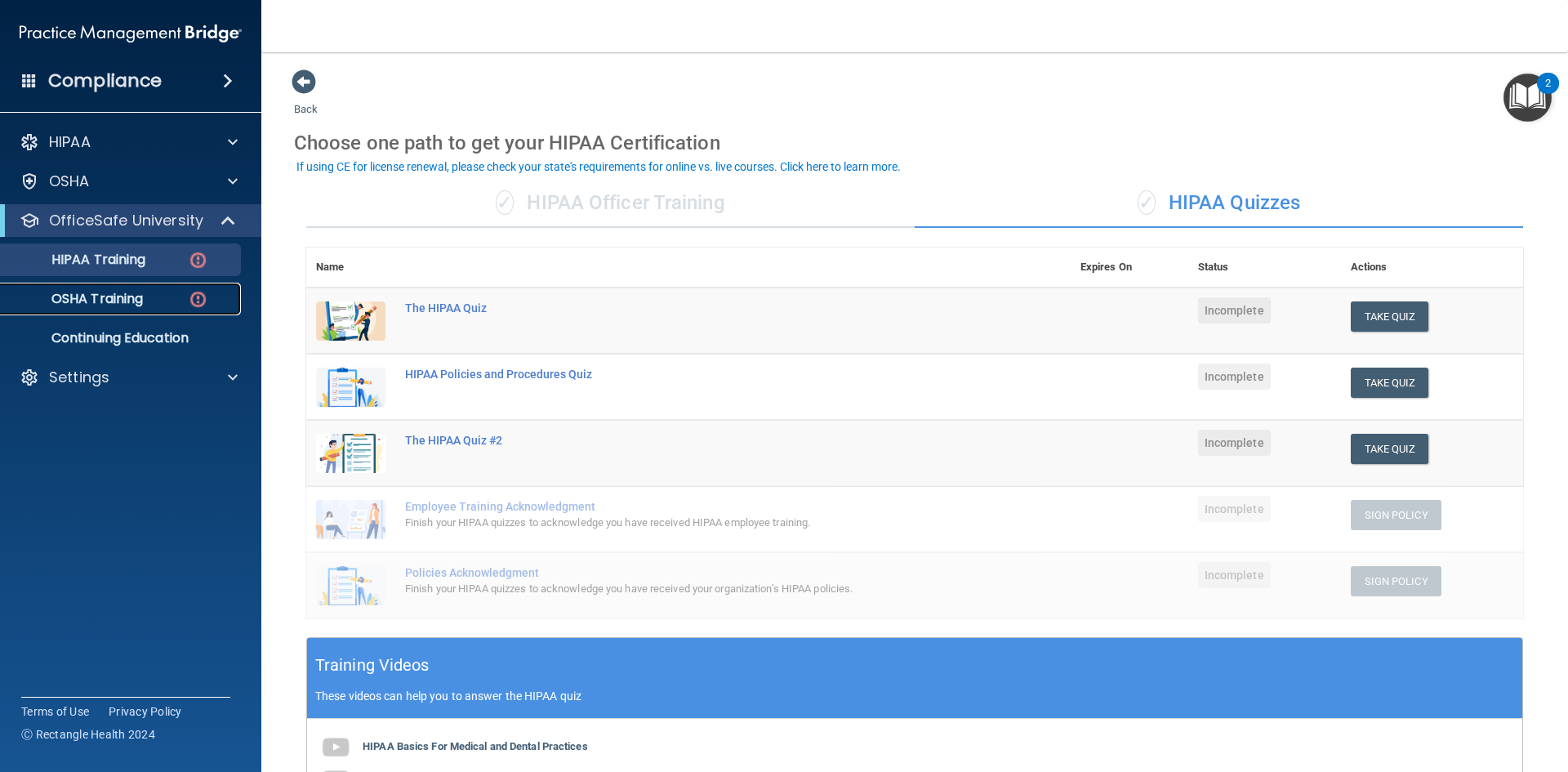
click at [132, 301] on p "OSHA Training" at bounding box center [77, 299] width 132 height 16
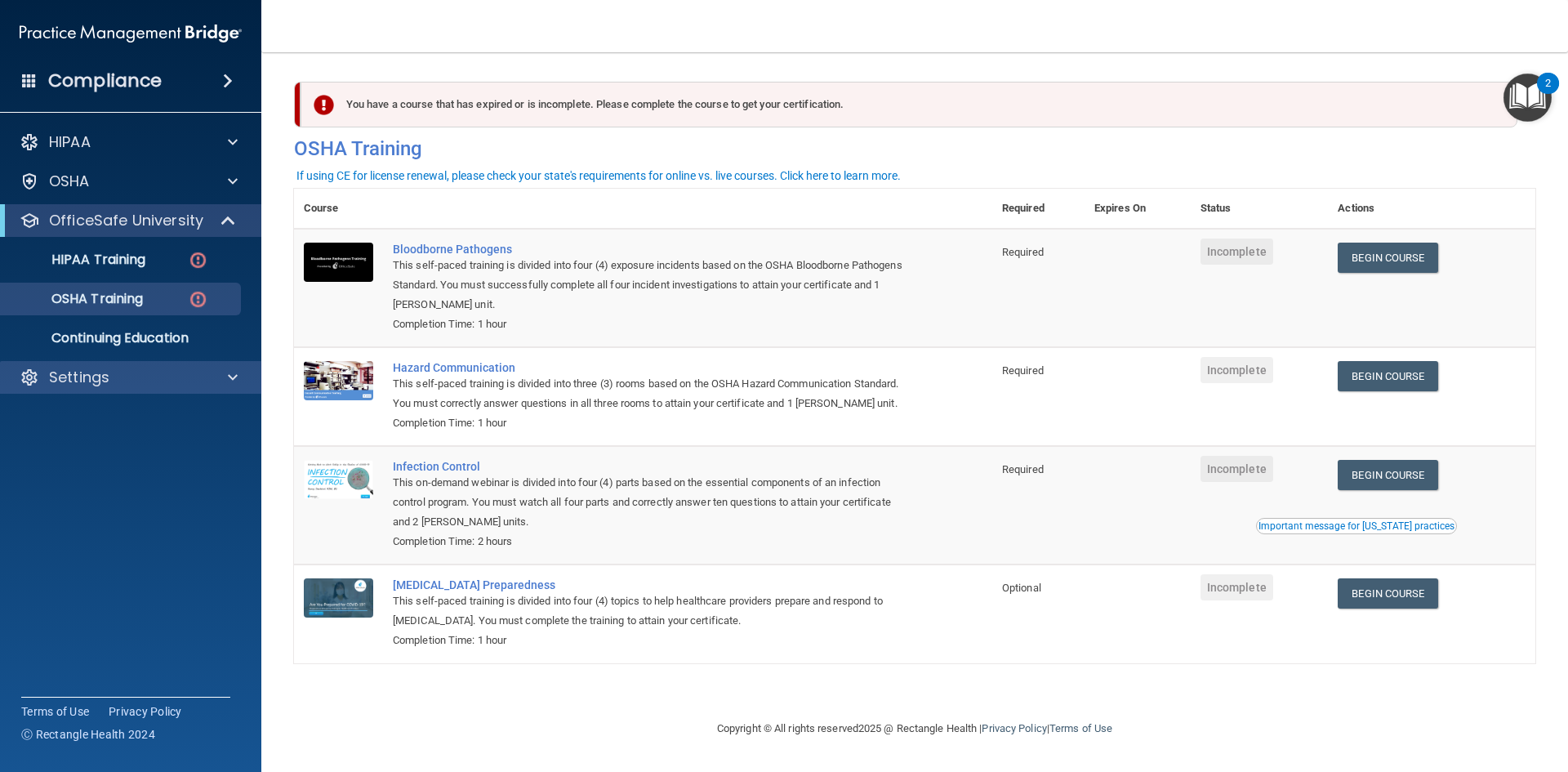
click at [110, 366] on div "Settings" at bounding box center [131, 377] width 262 height 33
click at [103, 377] on p "Settings" at bounding box center [79, 376] width 60 height 19
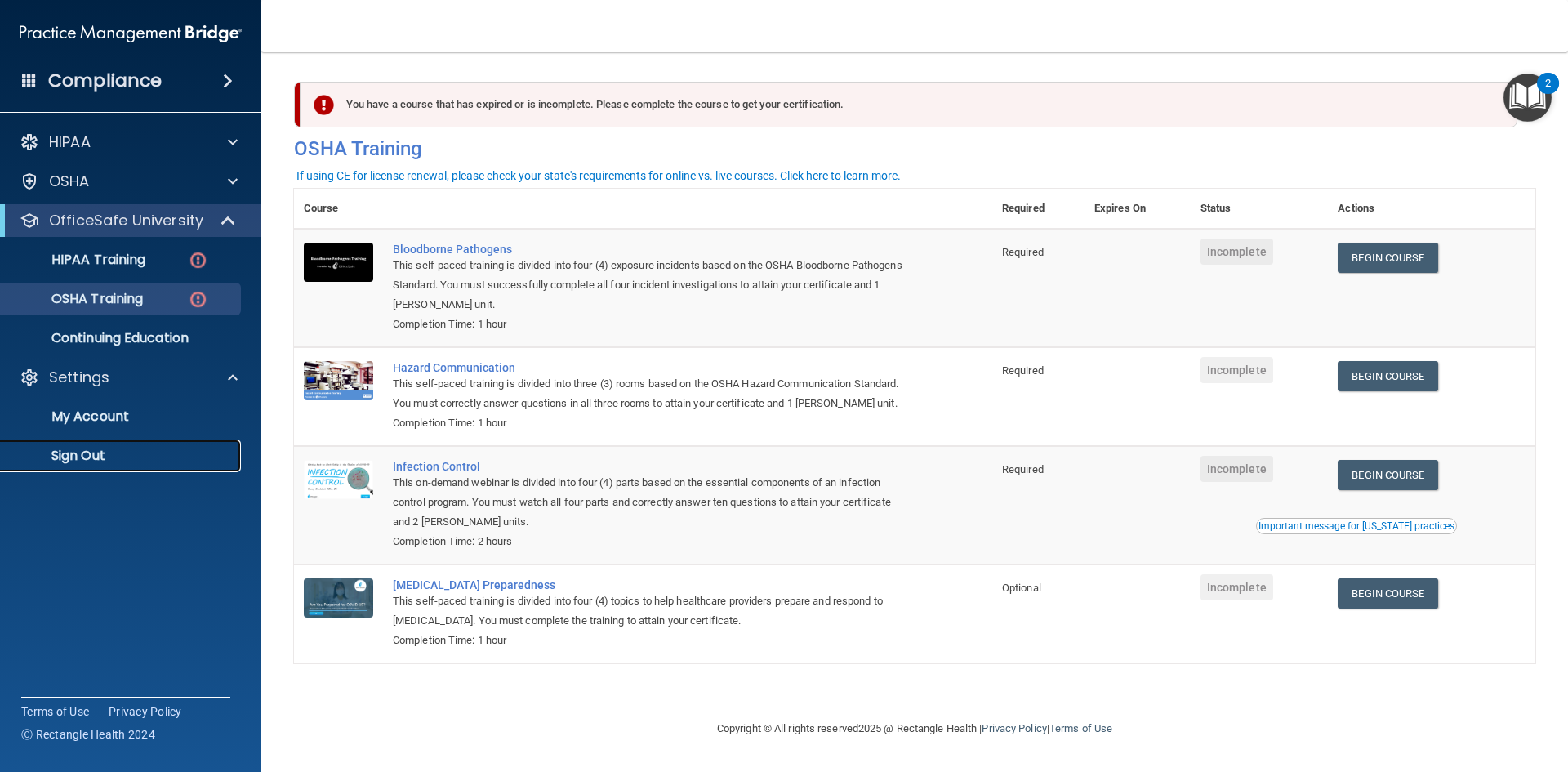
click at [82, 453] on p "Sign Out" at bounding box center [122, 456] width 223 height 16
